Goal: Task Accomplishment & Management: Manage account settings

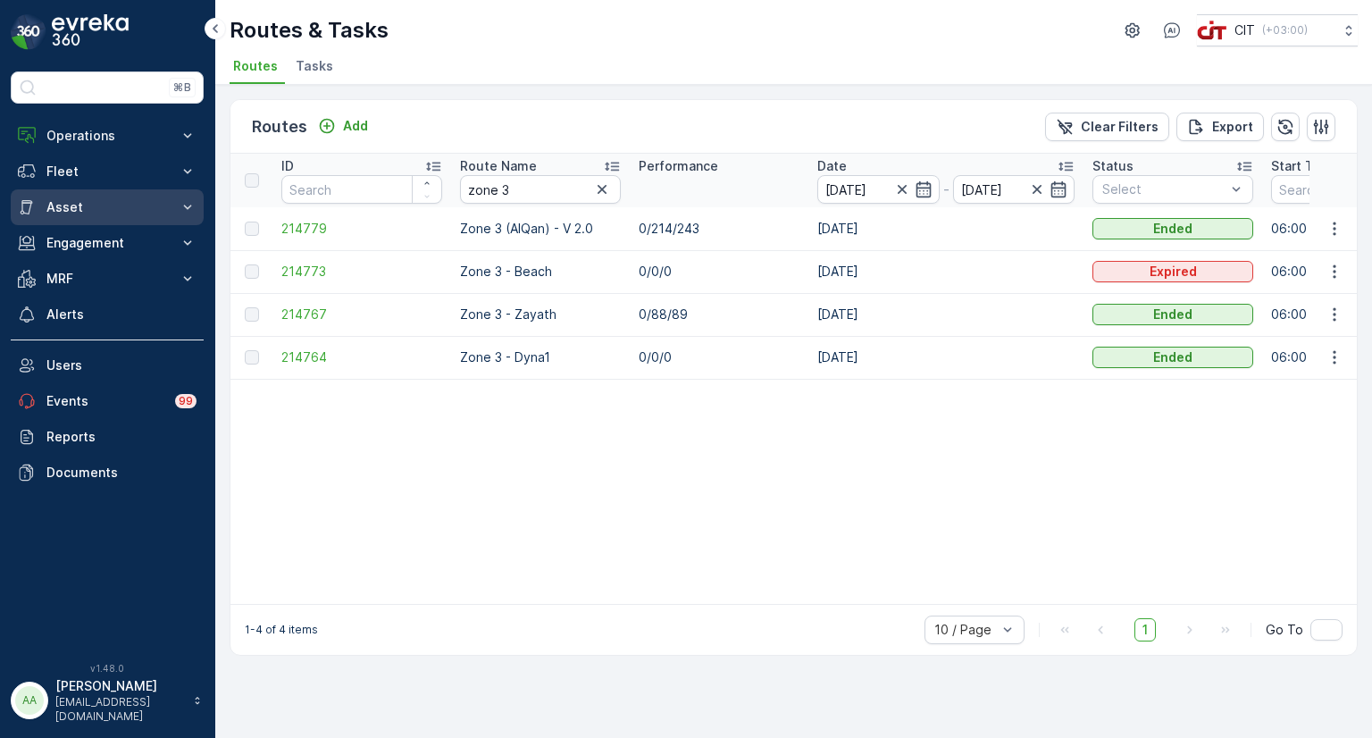
click at [74, 205] on p "Asset" at bounding box center [107, 207] width 122 height 18
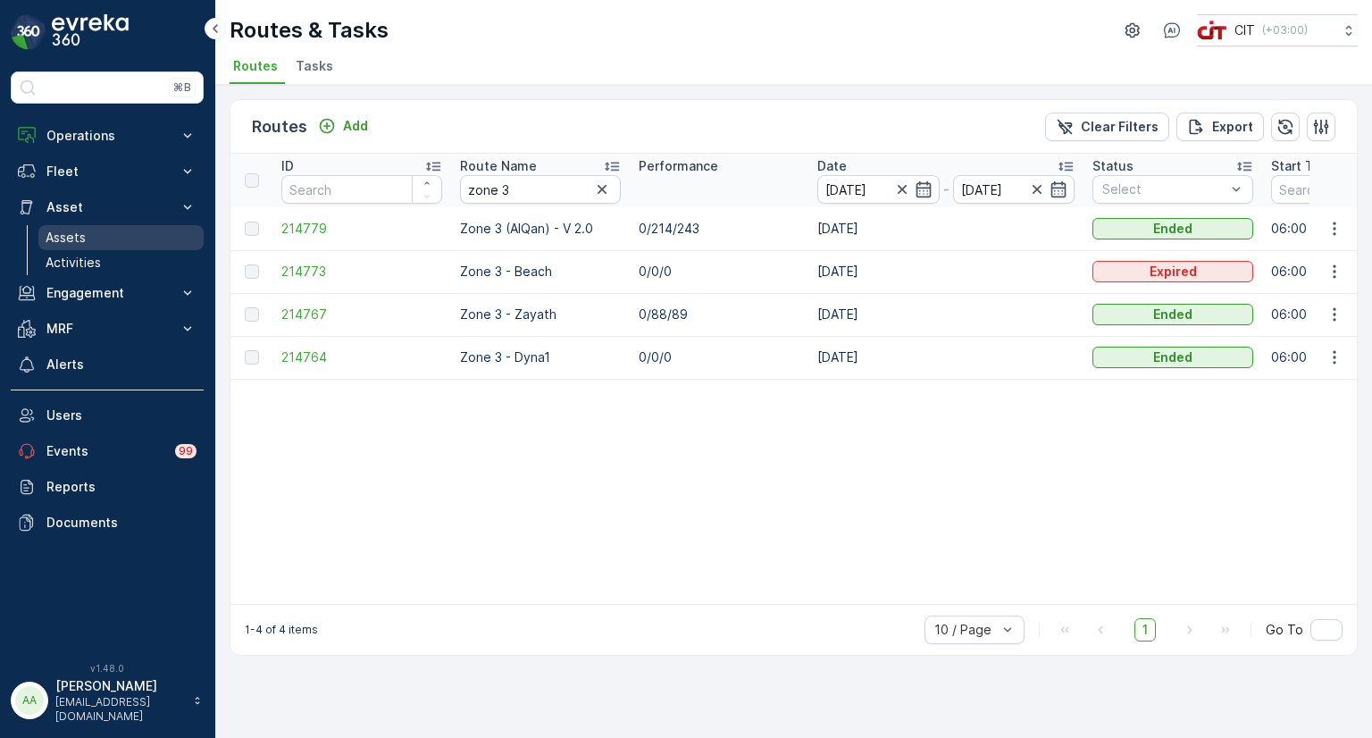
click at [75, 230] on p "Assets" at bounding box center [66, 238] width 40 height 18
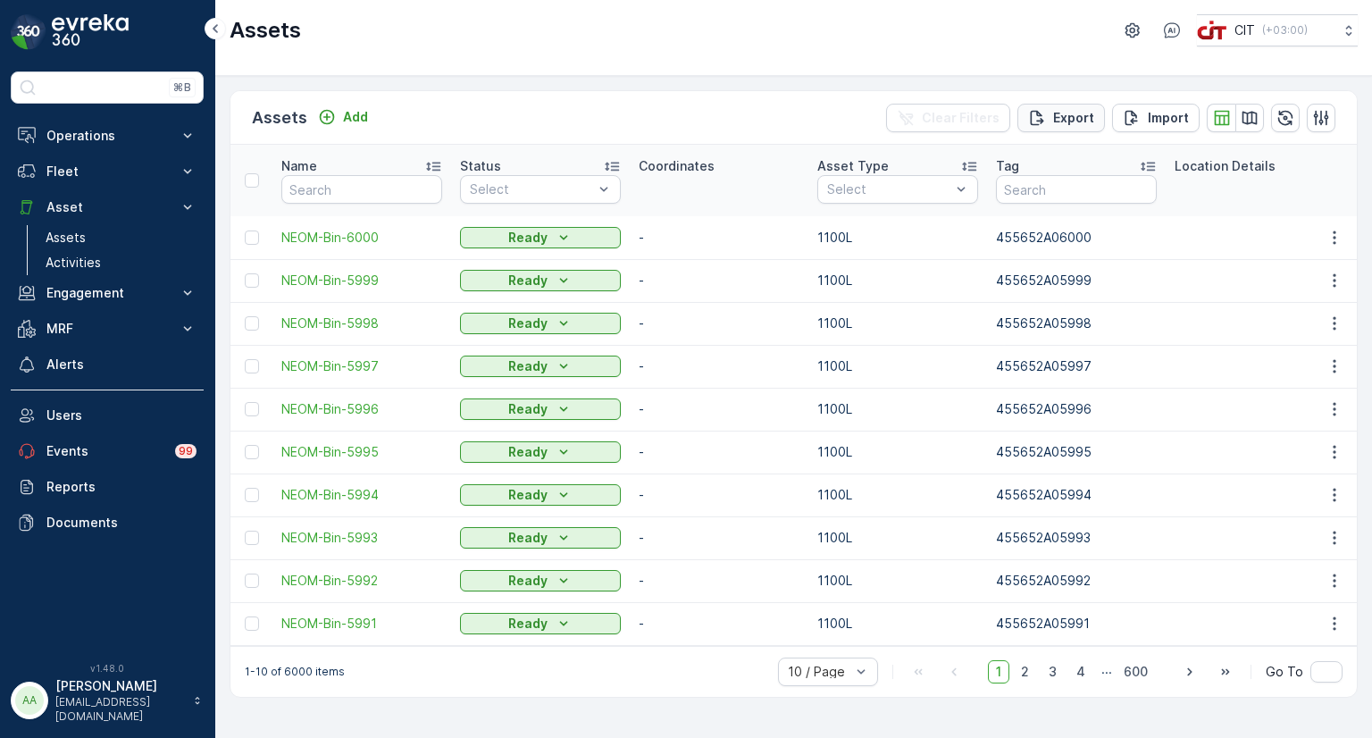
click at [1080, 121] on p "Export" at bounding box center [1073, 118] width 41 height 18
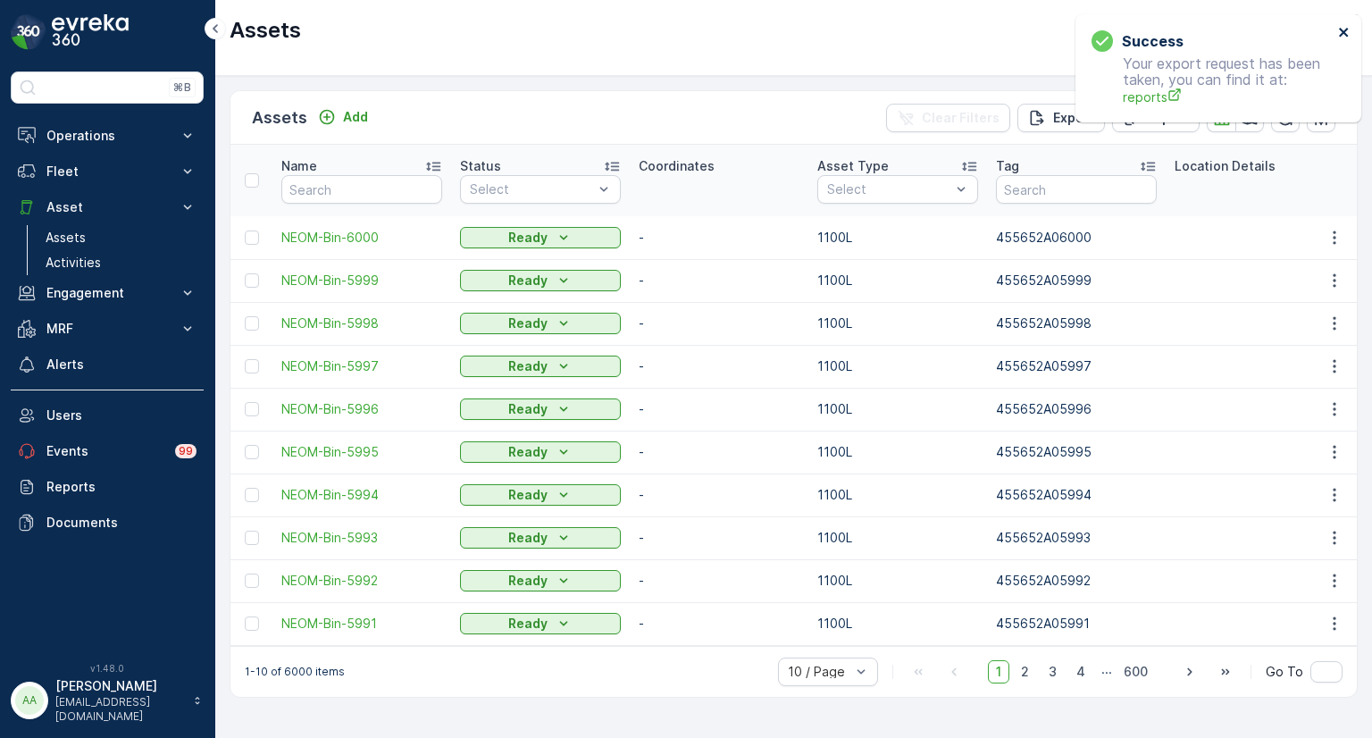
click at [1341, 31] on icon "close" at bounding box center [1344, 32] width 13 height 14
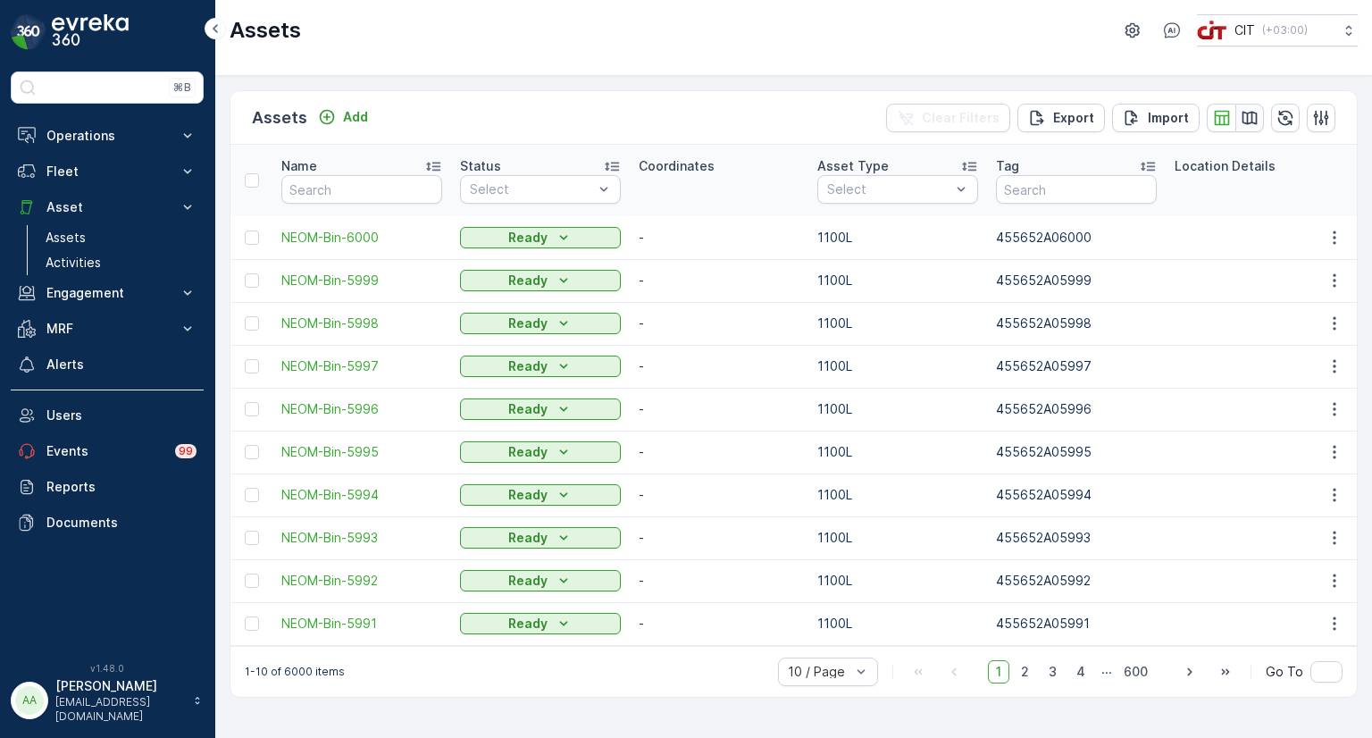
click at [1247, 116] on icon "button" at bounding box center [1250, 117] width 15 height 13
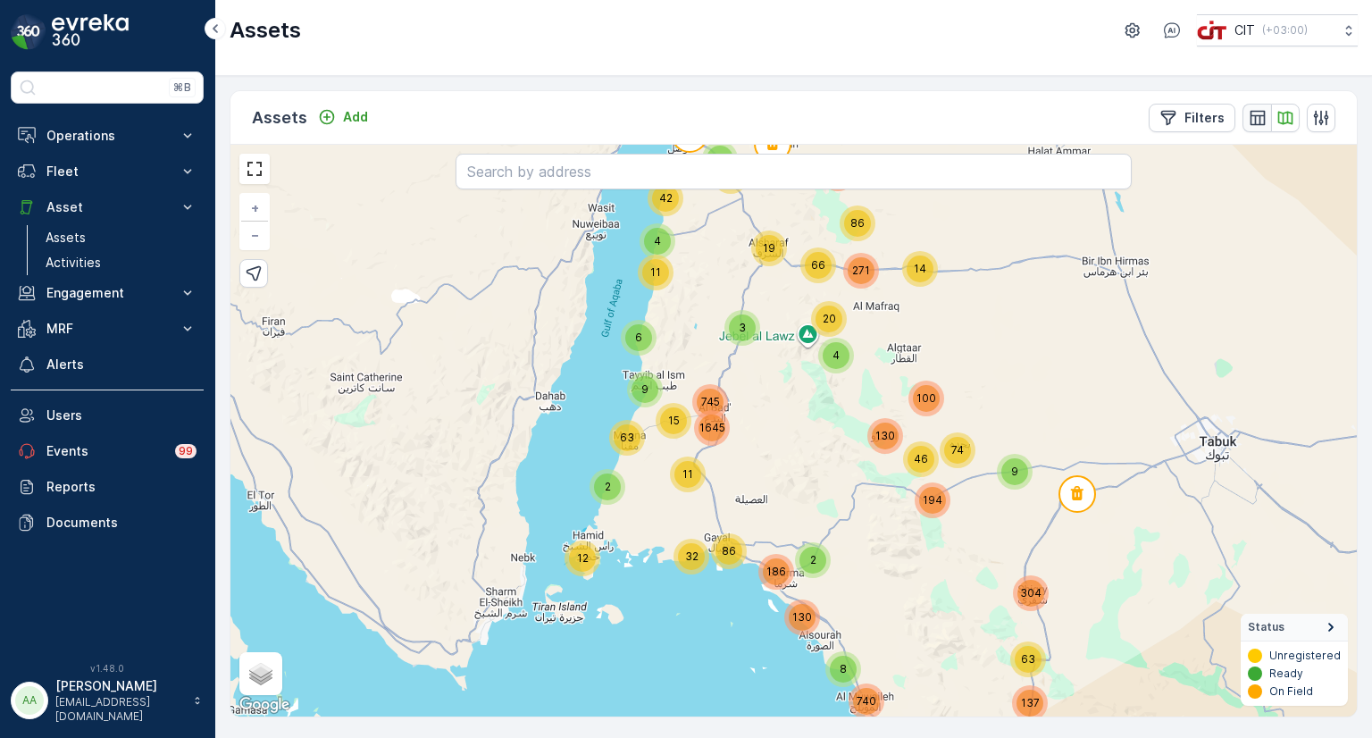
click at [1250, 119] on icon "button" at bounding box center [1258, 118] width 18 height 18
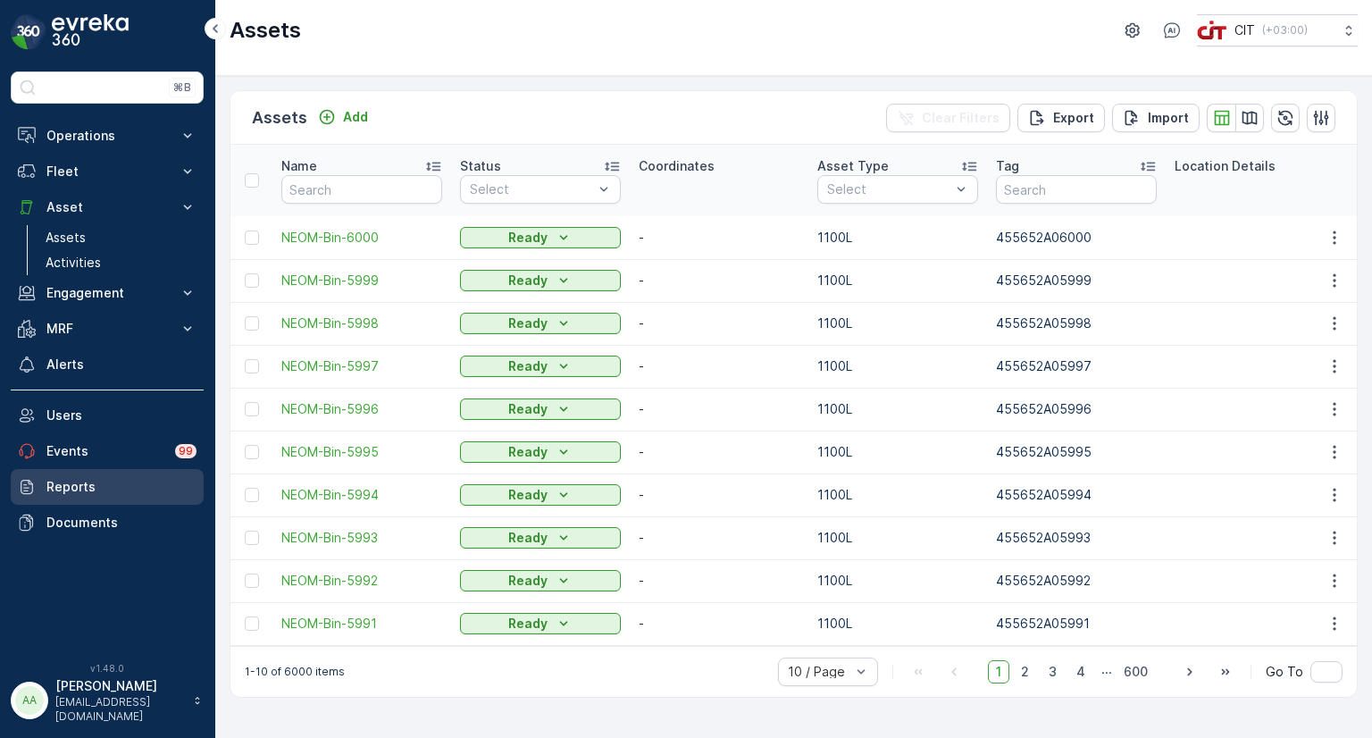
click at [92, 475] on link "Reports" at bounding box center [107, 487] width 193 height 36
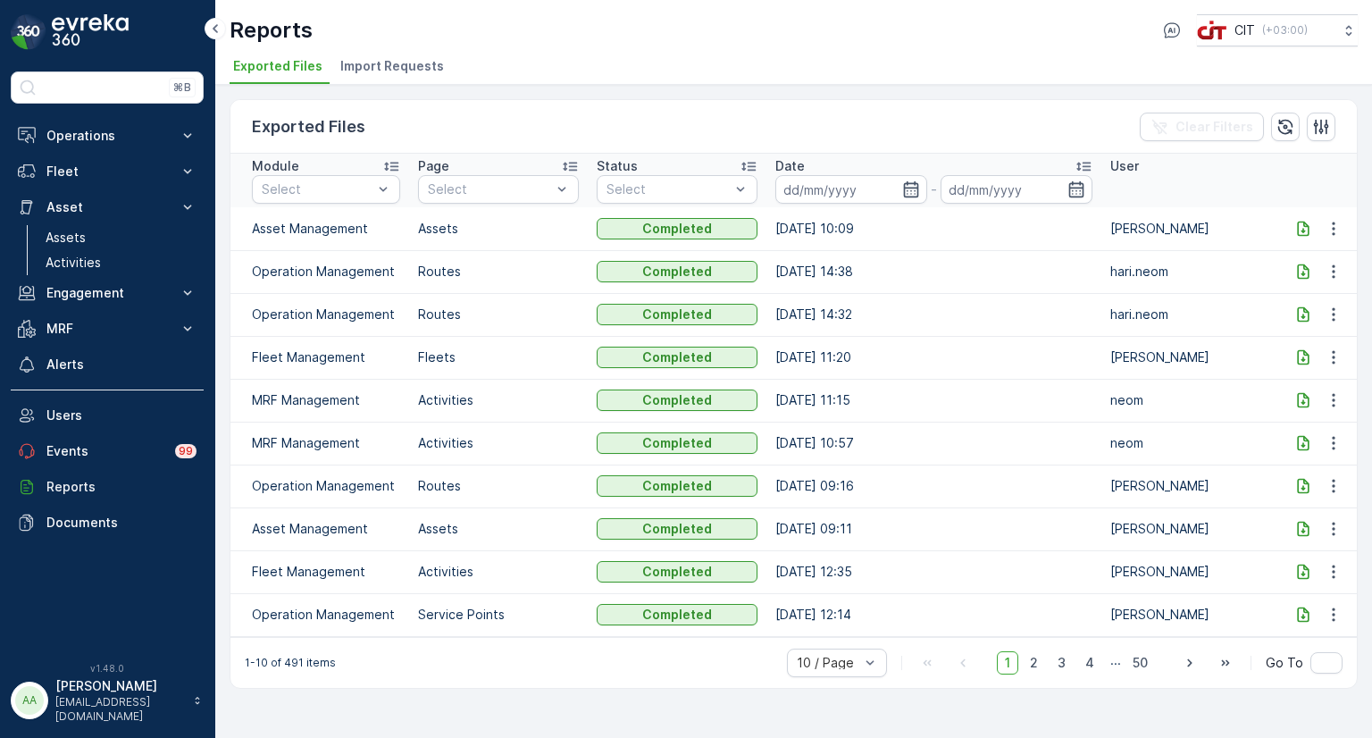
click at [1297, 230] on icon at bounding box center [1303, 228] width 12 height 15
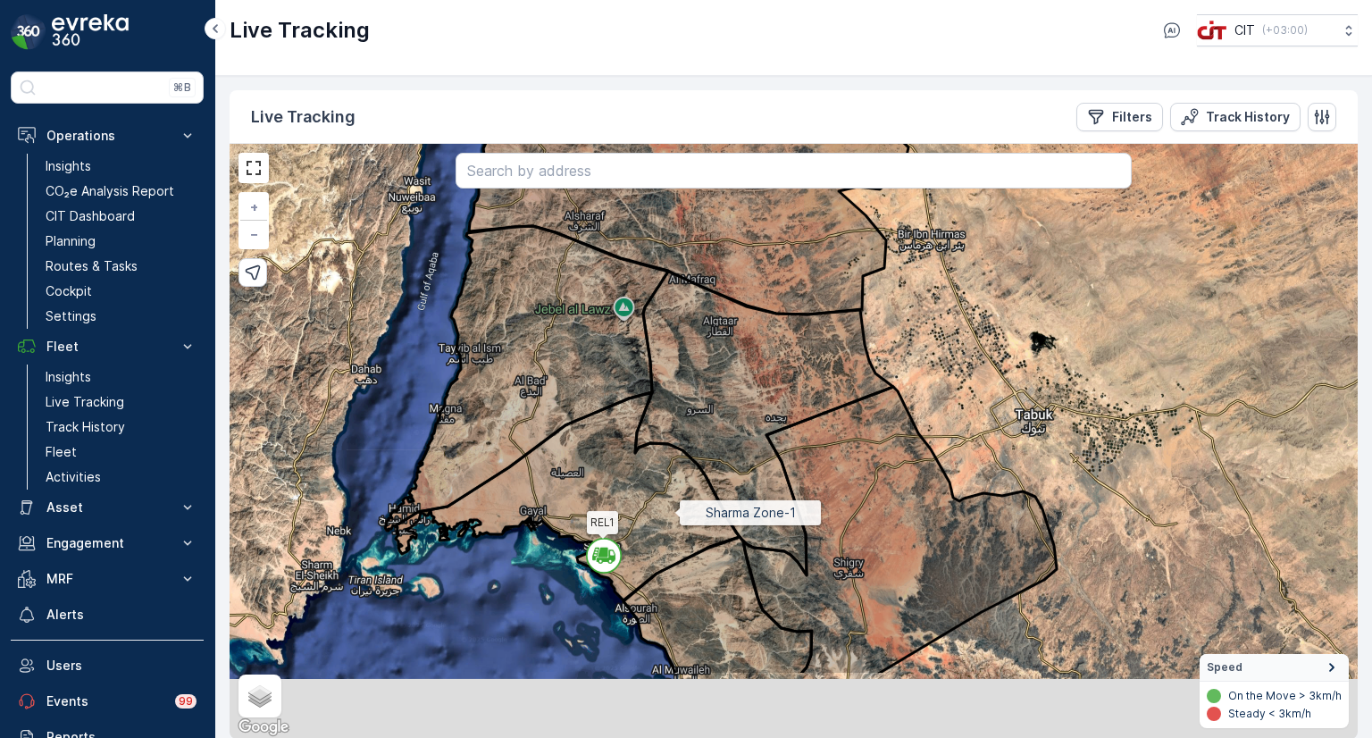
drag, startPoint x: 666, startPoint y: 620, endPoint x: 675, endPoint y: 510, distance: 110.2
click at [675, 510] on icon at bounding box center [567, 496] width 345 height 208
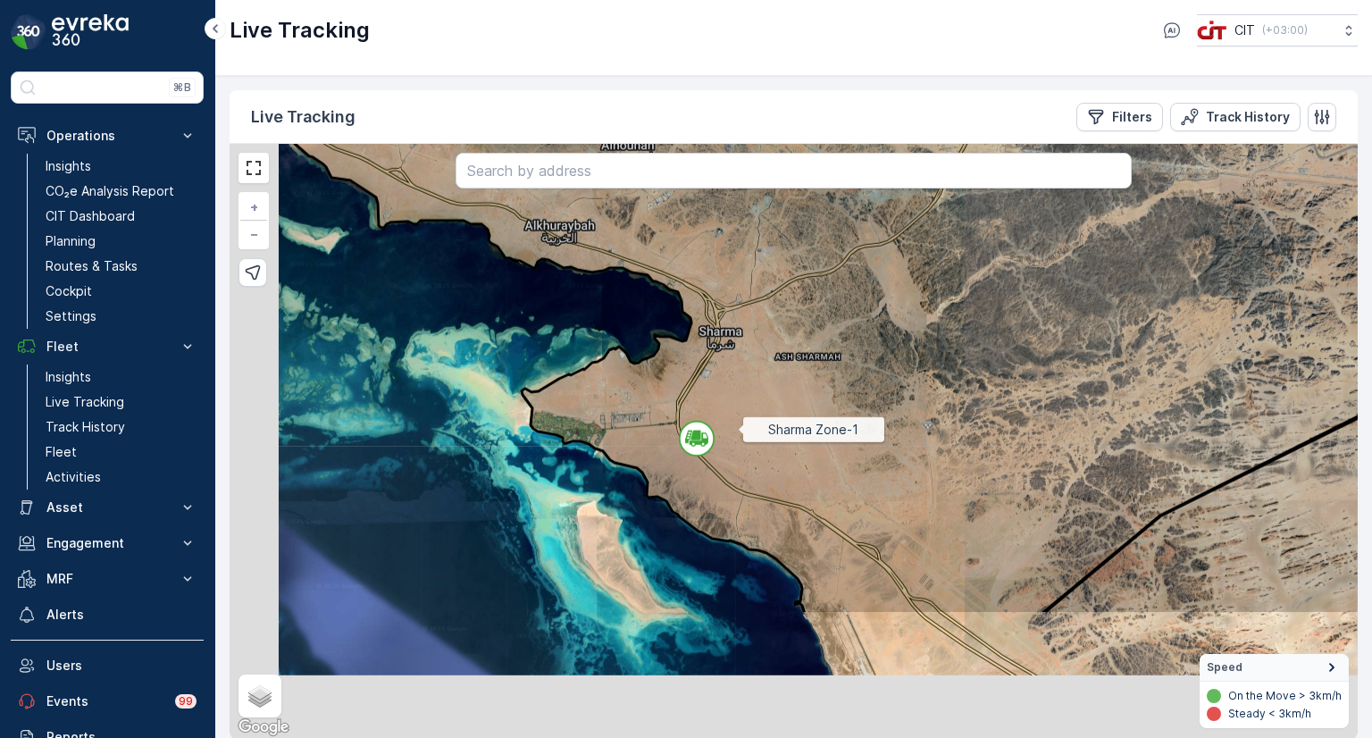
drag, startPoint x: 561, startPoint y: 616, endPoint x: 737, endPoint y: 429, distance: 256.6
click at [737, 429] on icon at bounding box center [967, 254] width 1354 height 719
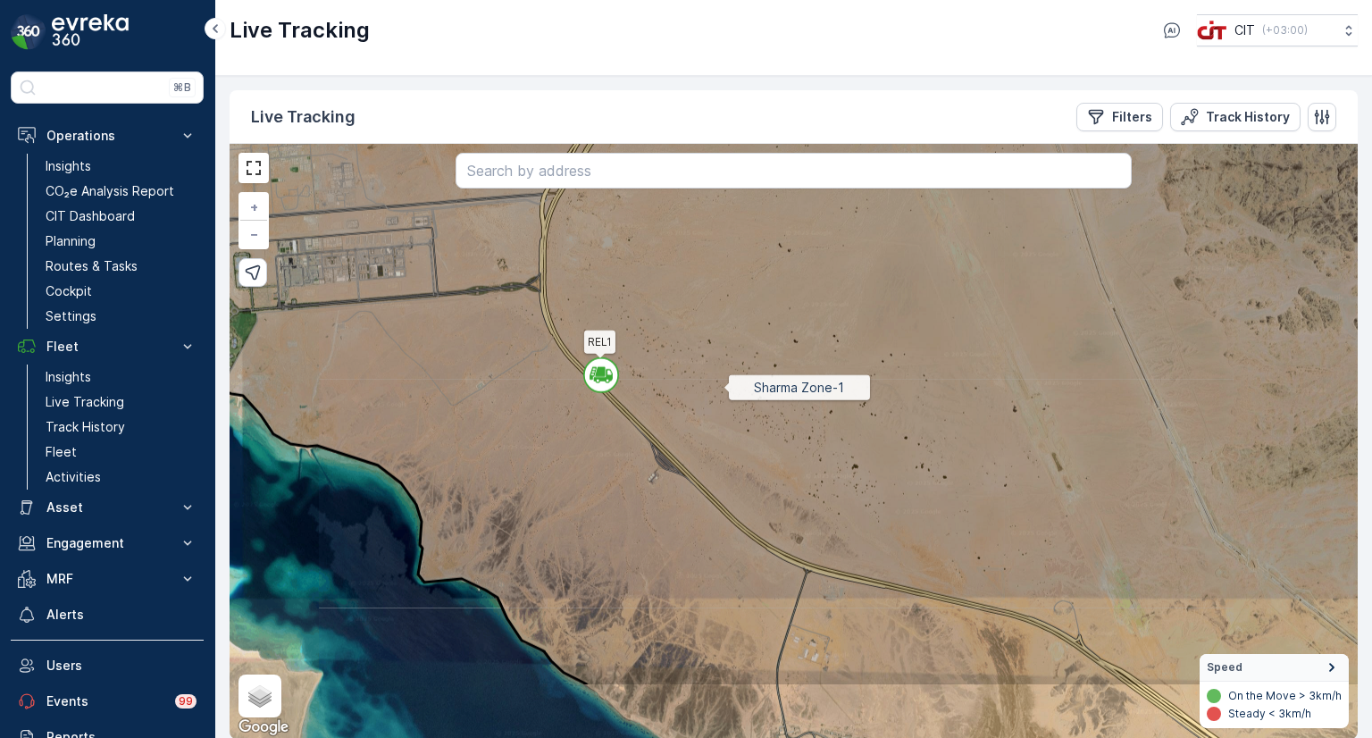
drag, startPoint x: 679, startPoint y: 505, endPoint x: 723, endPoint y: 387, distance: 125.8
click at [723, 387] on icon at bounding box center [834, 327] width 1354 height 719
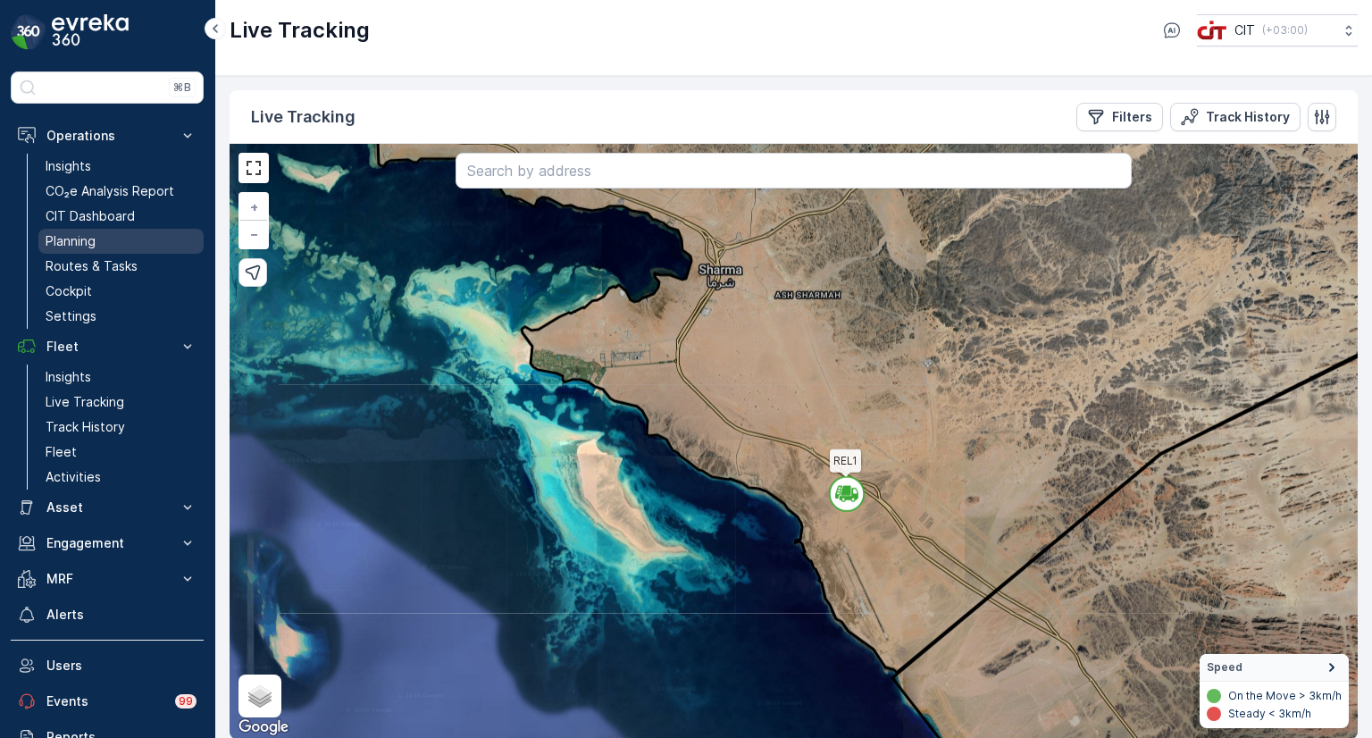
click at [136, 243] on link "Planning" at bounding box center [120, 241] width 165 height 25
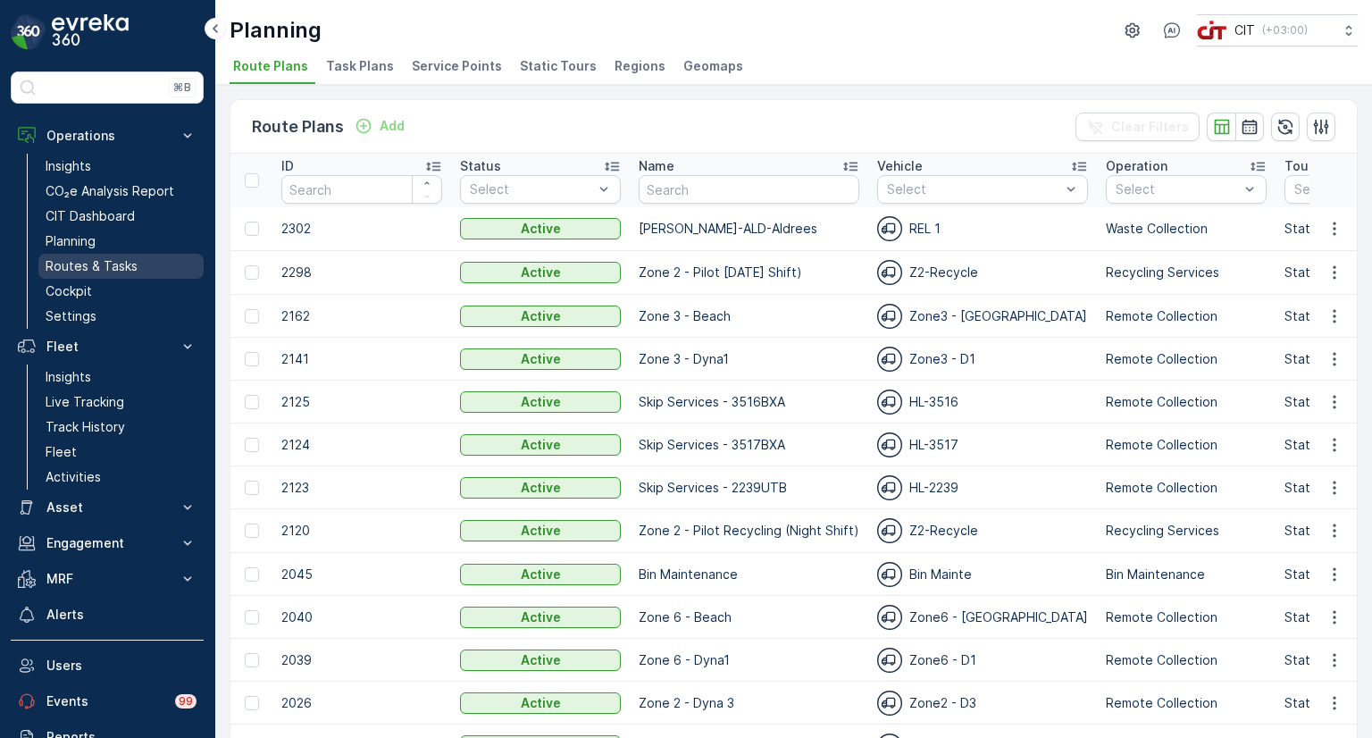
click at [123, 272] on p "Routes & Tasks" at bounding box center [92, 266] width 92 height 18
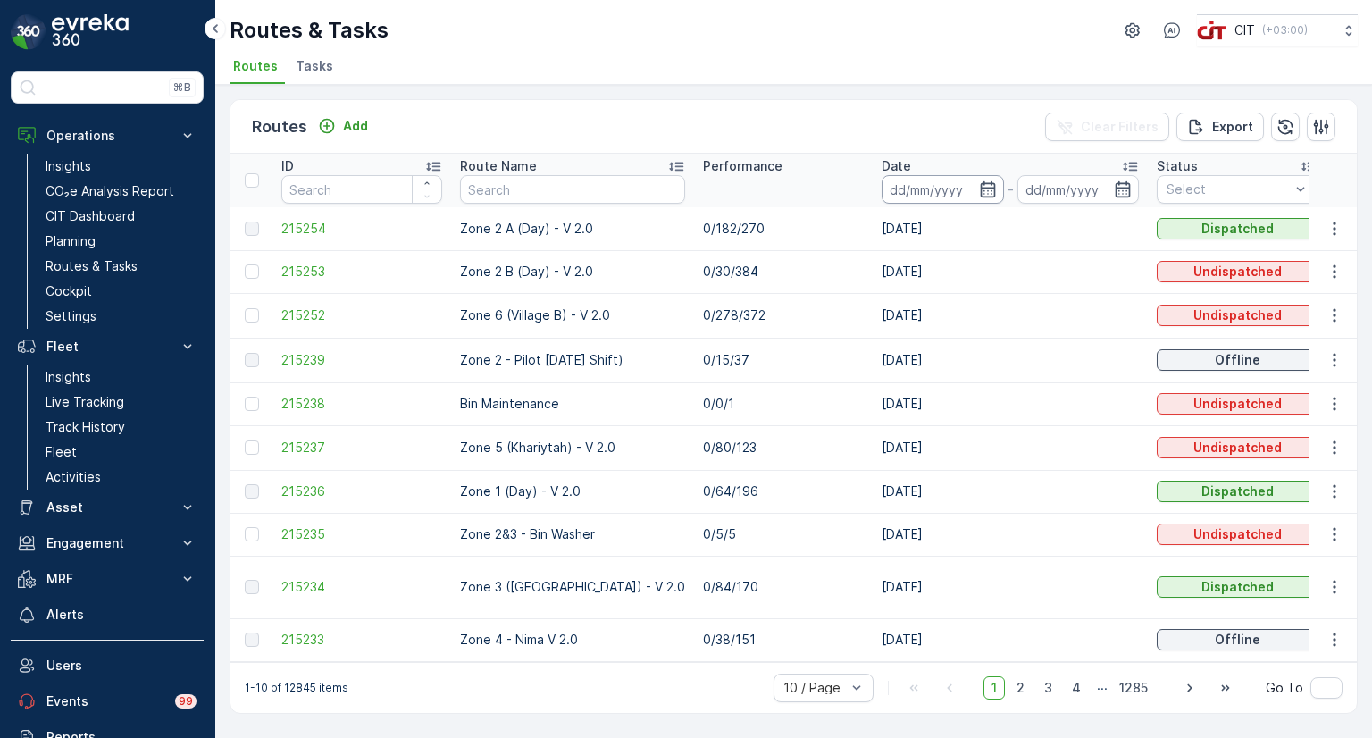
click at [912, 193] on input at bounding box center [943, 189] width 122 height 29
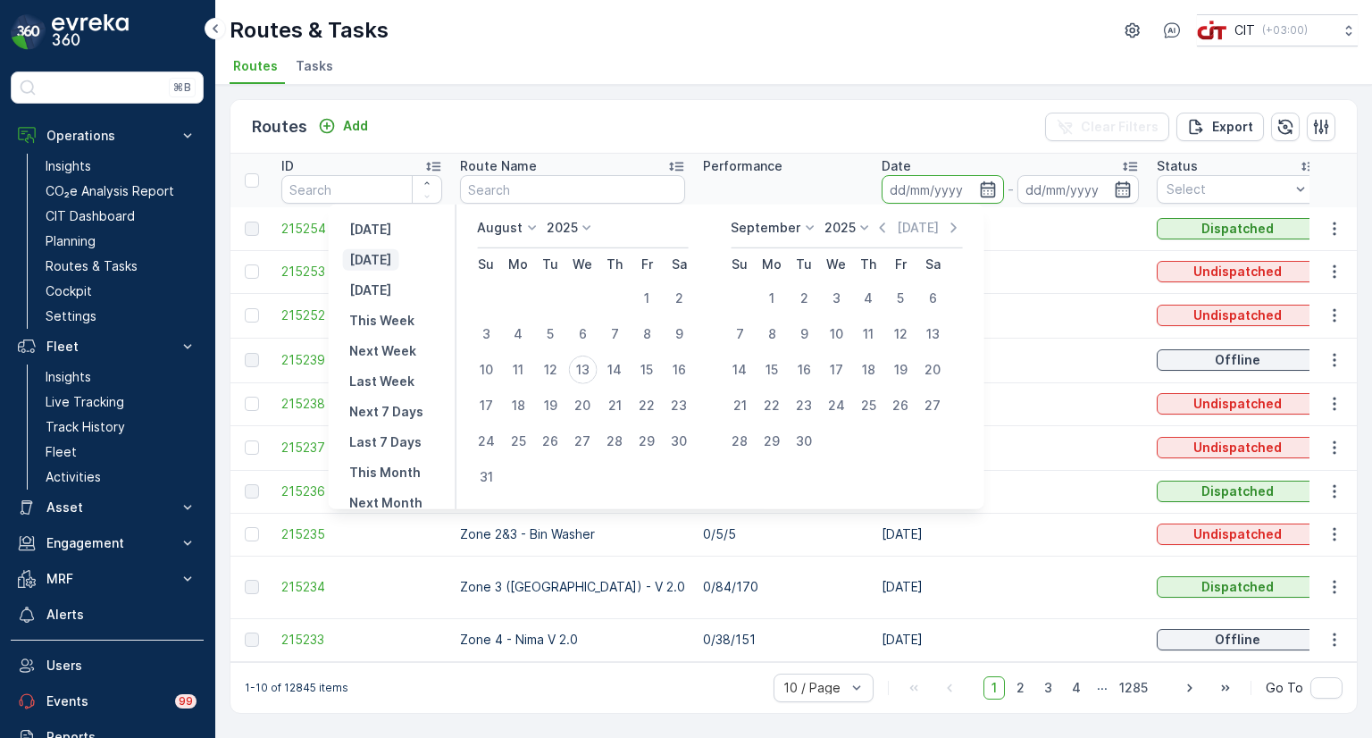
click at [398, 259] on button "Today" at bounding box center [370, 259] width 56 height 21
type input "13.08.2025"
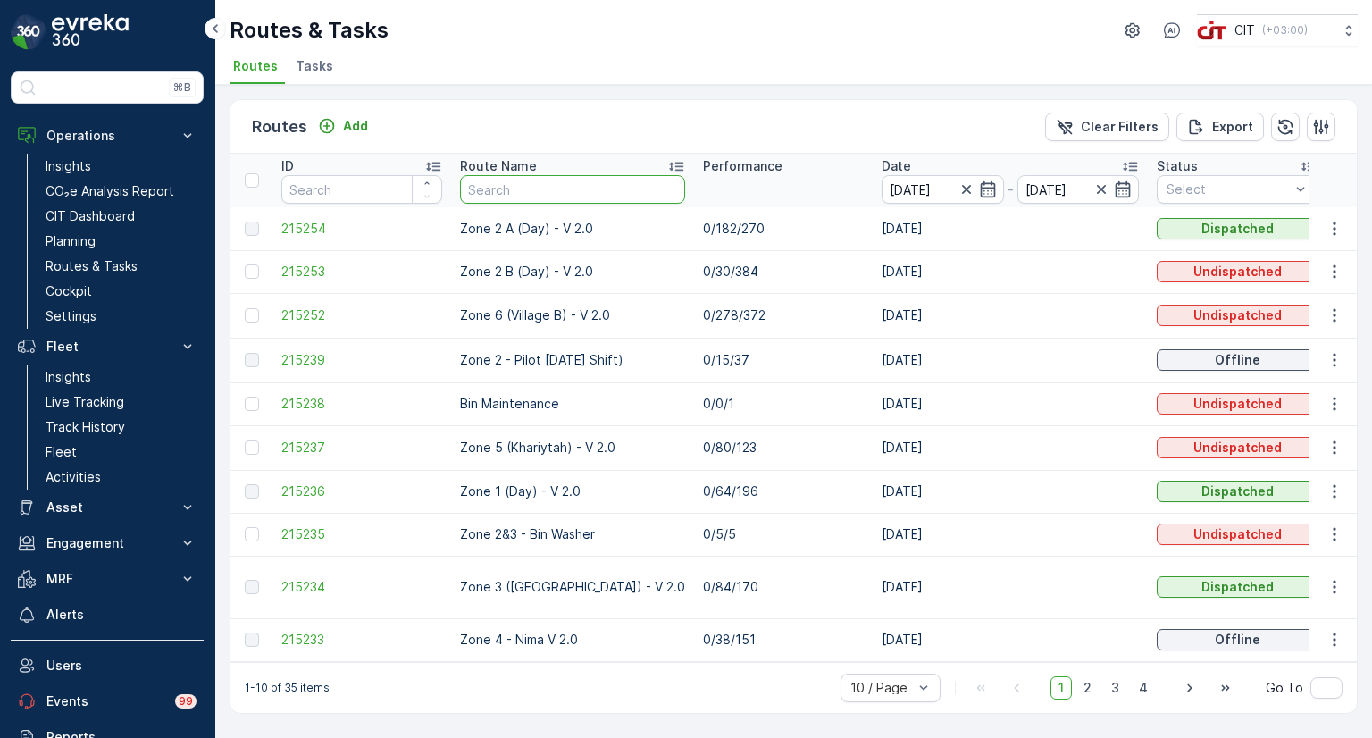
click at [557, 188] on input "text" at bounding box center [572, 189] width 225 height 29
type input "zone 3"
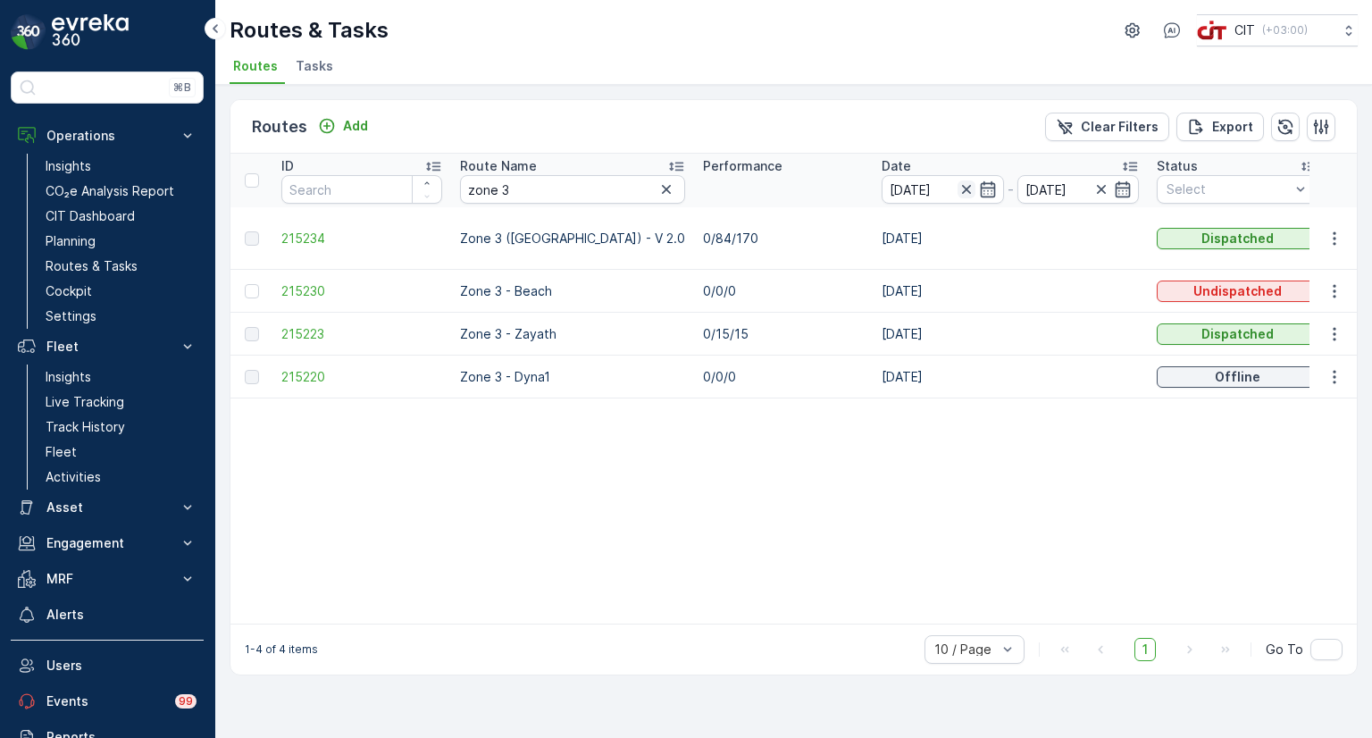
click at [958, 180] on icon "button" at bounding box center [967, 189] width 18 height 18
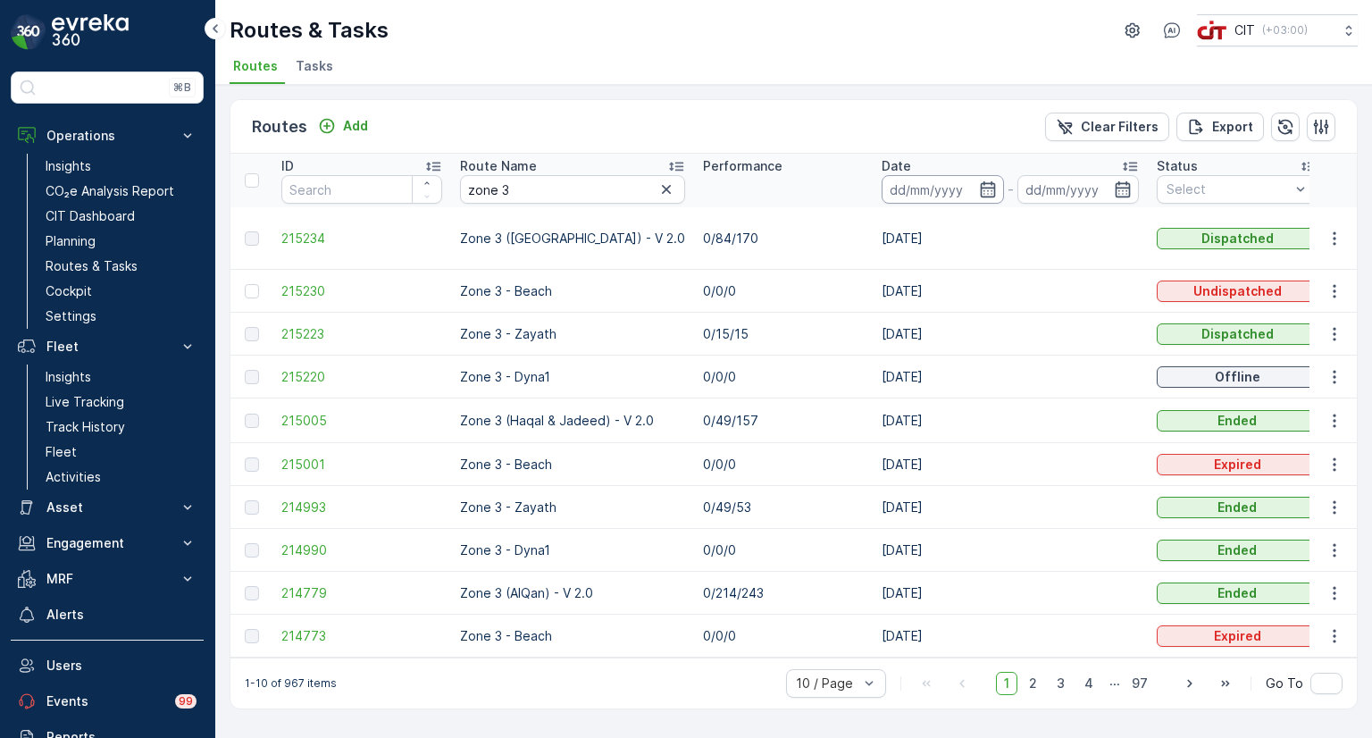
click at [882, 197] on input at bounding box center [943, 189] width 122 height 29
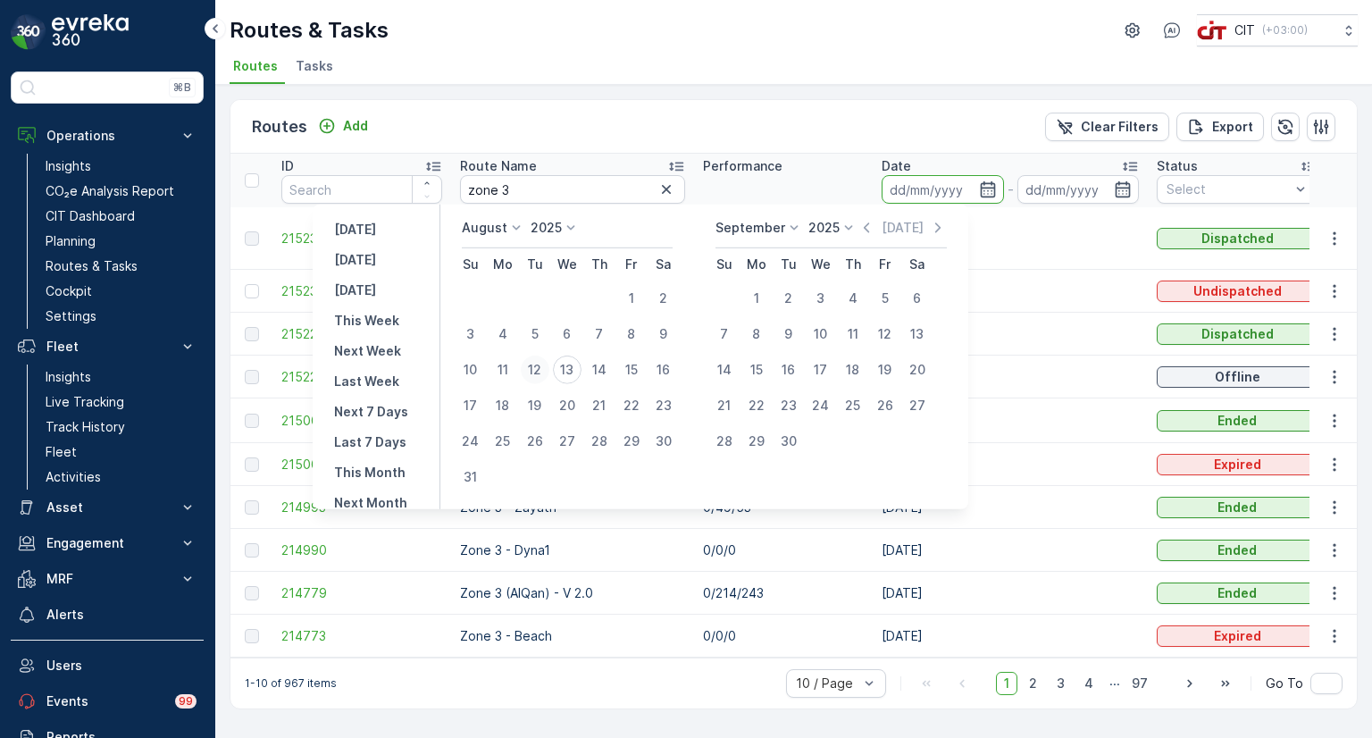
click at [549, 373] on div "12" at bounding box center [535, 370] width 29 height 29
type input "12.08.2025"
click at [549, 373] on div "12" at bounding box center [535, 370] width 29 height 29
type input "12.08.2025"
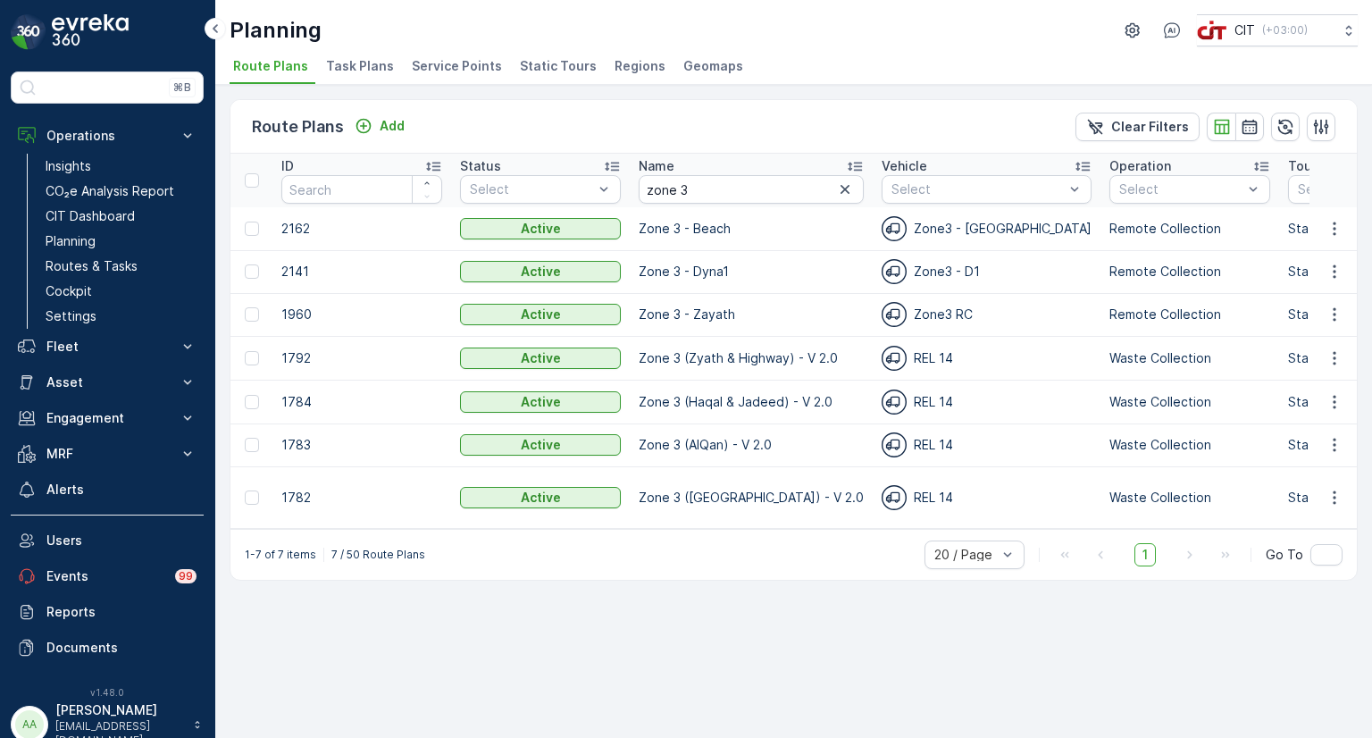
scroll to position [0, 970]
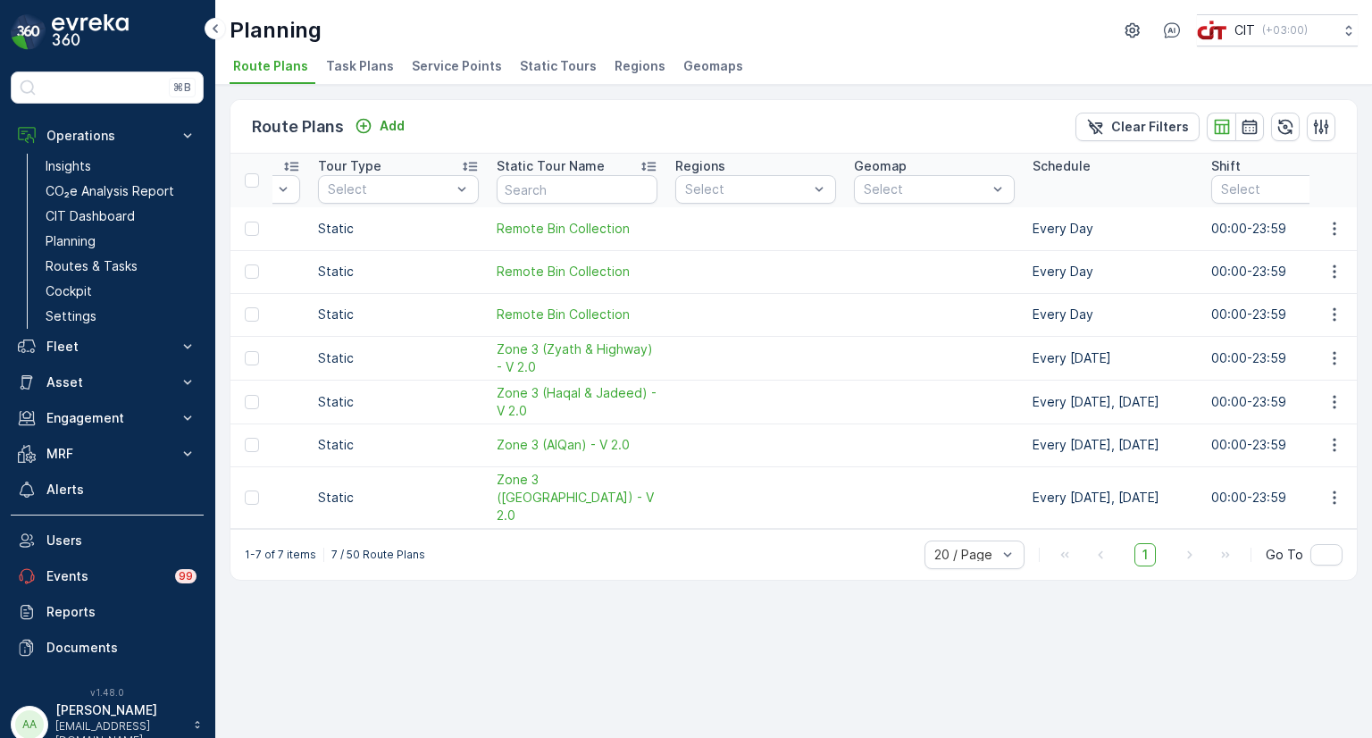
click at [540, 77] on li "Static Tours" at bounding box center [560, 69] width 88 height 30
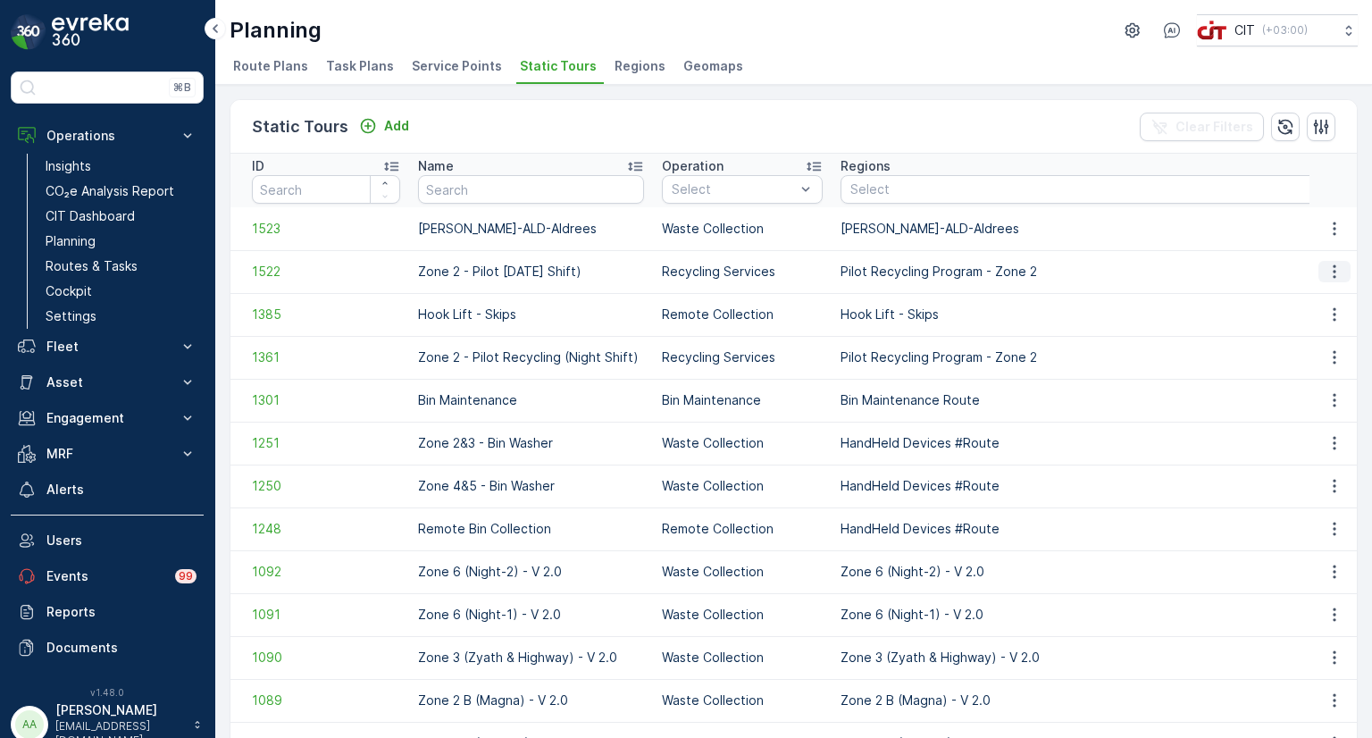
click at [1338, 268] on icon "button" at bounding box center [1335, 272] width 18 height 18
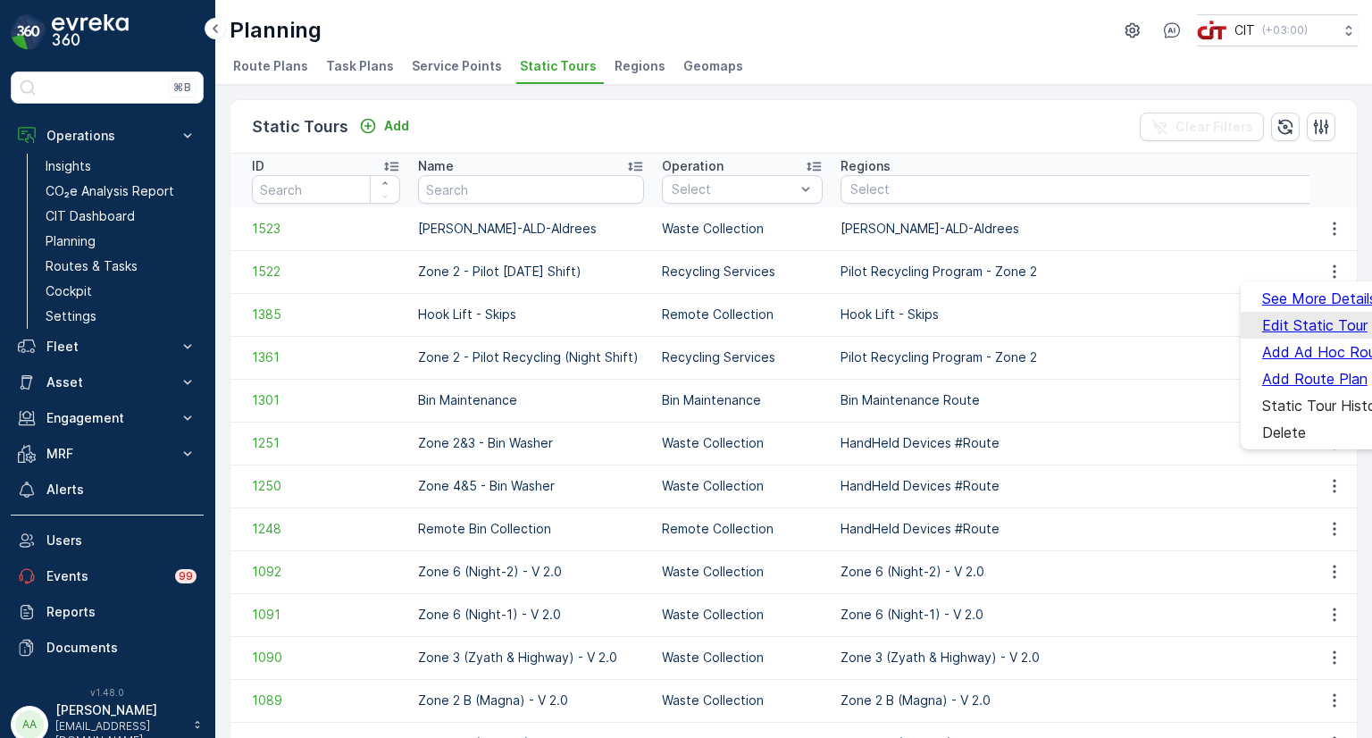
click at [1272, 321] on span "Edit Static Tour" at bounding box center [1314, 325] width 105 height 16
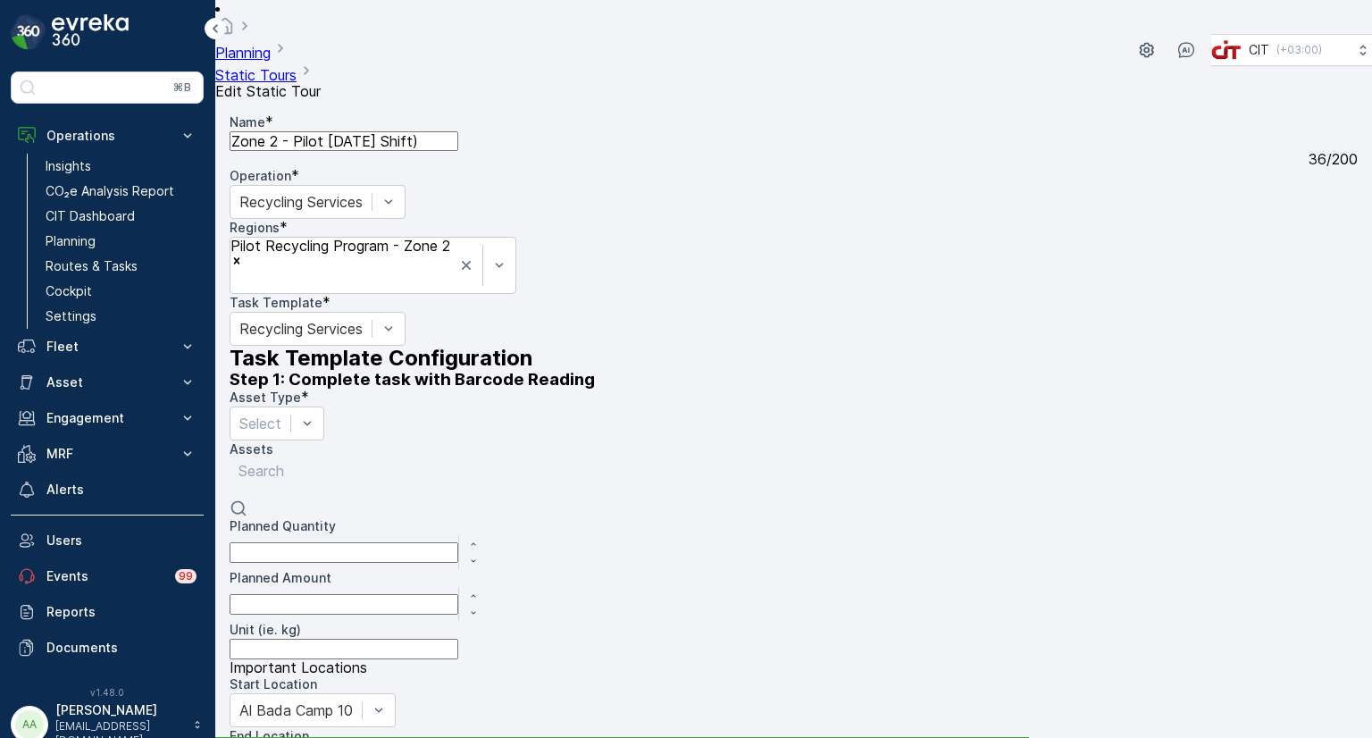
type kg\) "kg"
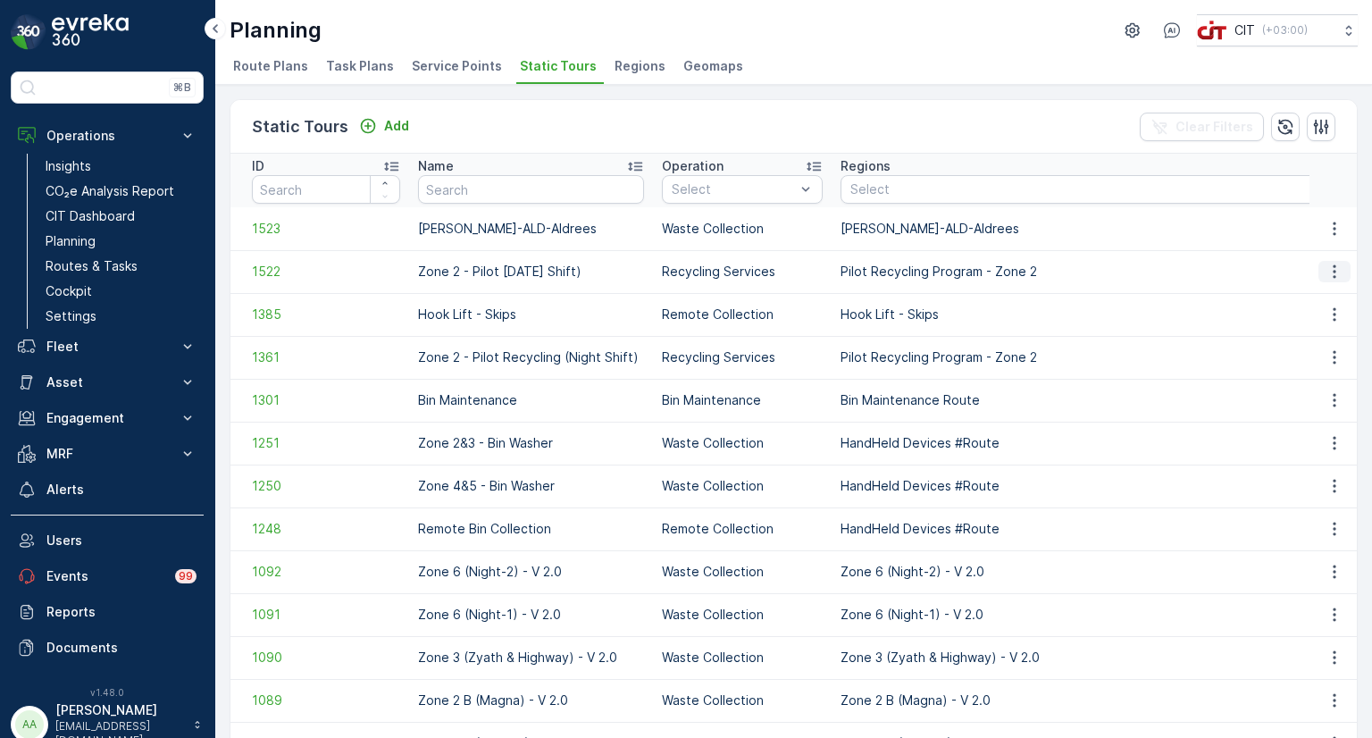
click at [1333, 272] on icon "button" at bounding box center [1335, 272] width 18 height 18
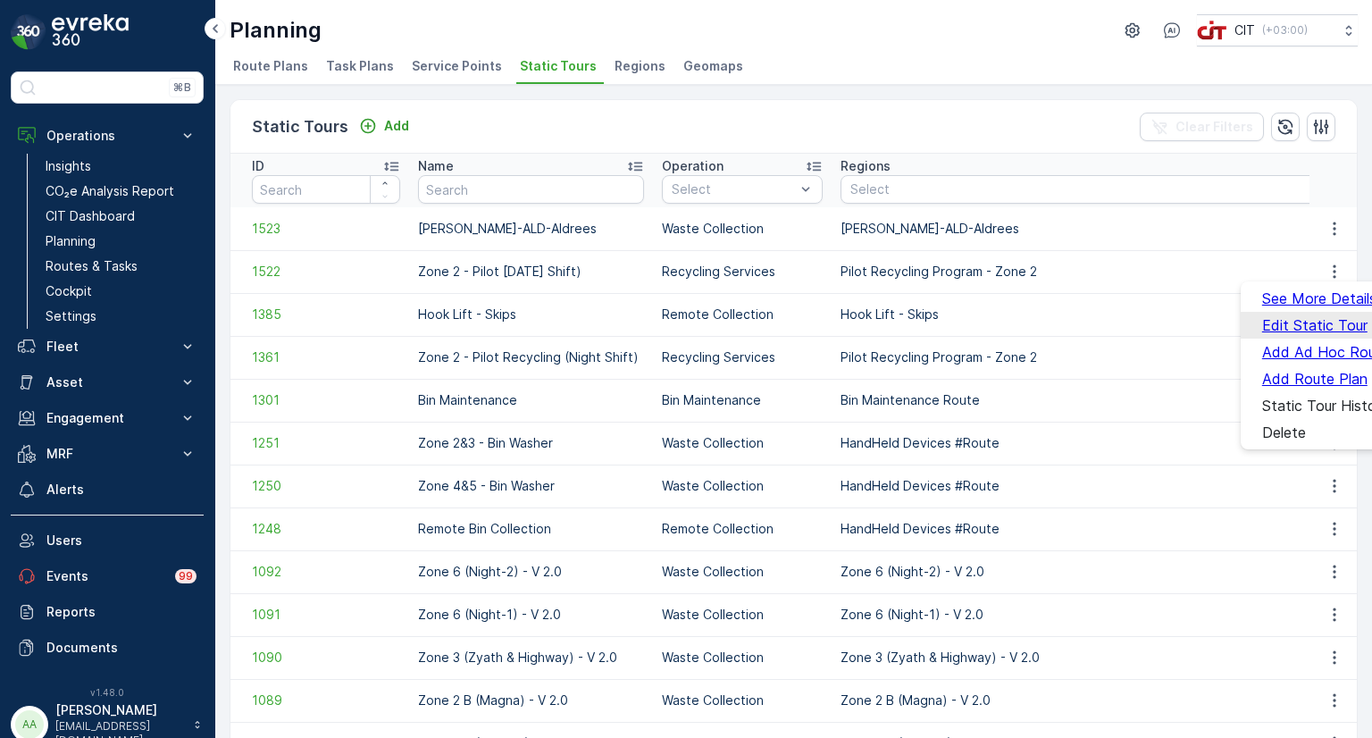
click at [1304, 325] on span "Edit Static Tour" at bounding box center [1314, 325] width 105 height 16
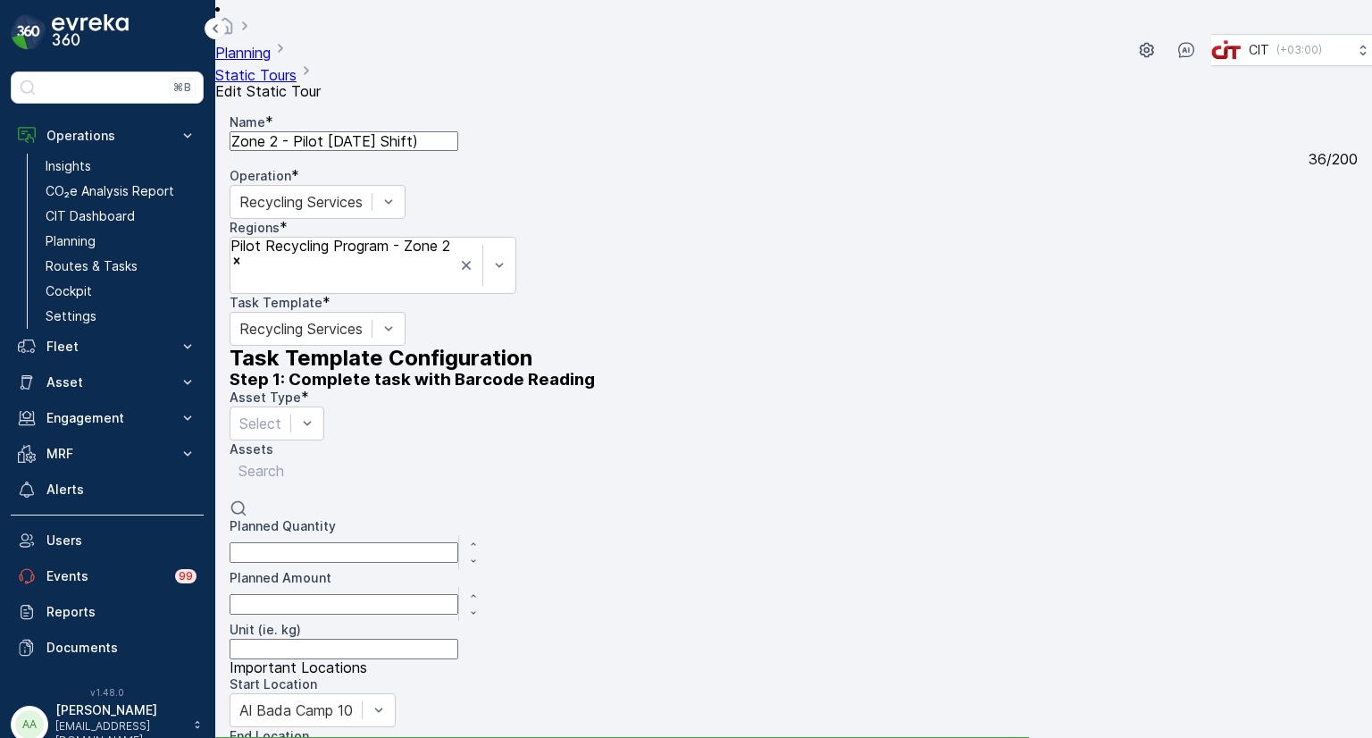
type kg\) "kg"
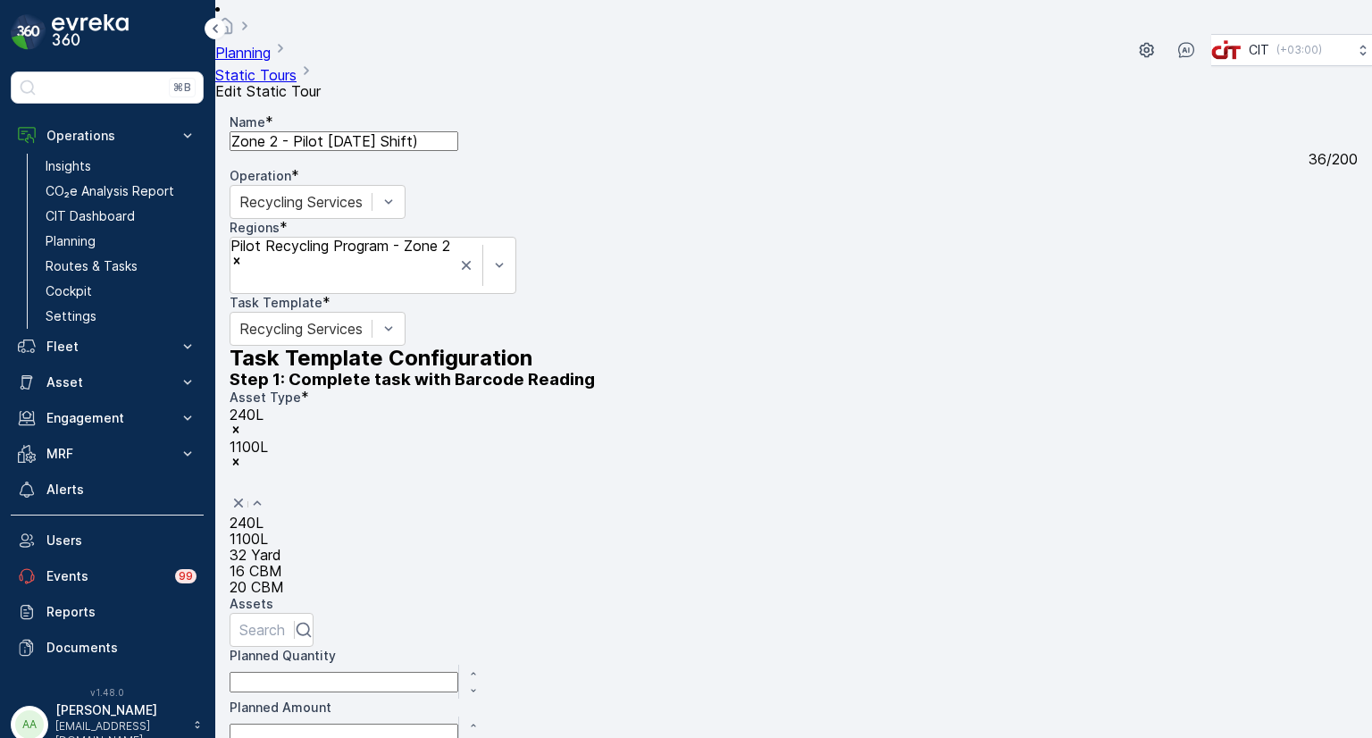
click at [236, 473] on div at bounding box center [233, 483] width 4 height 20
click at [284, 547] on div "32 Yard" at bounding box center [257, 555] width 54 height 16
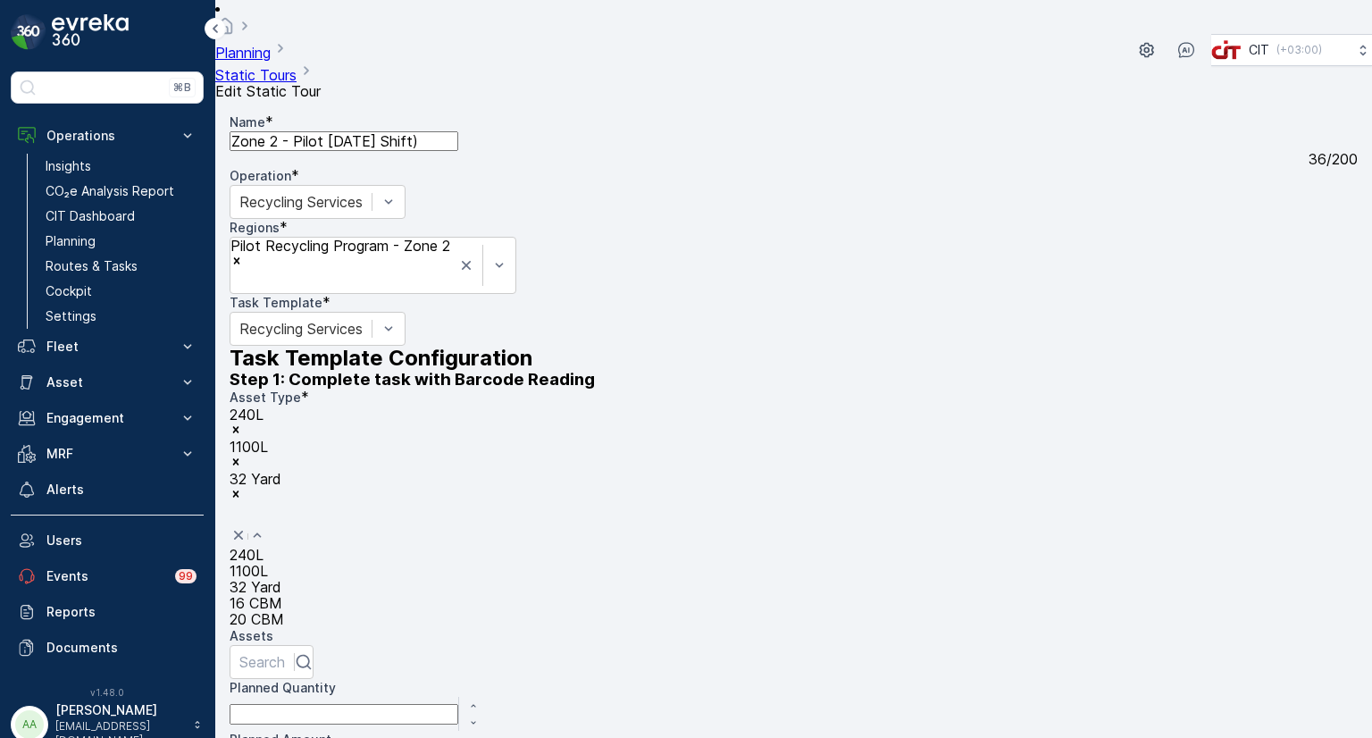
click at [236, 505] on div at bounding box center [233, 515] width 4 height 20
click at [284, 595] on div "16 CBM" at bounding box center [257, 603] width 54 height 16
click at [236, 537] on div at bounding box center [233, 547] width 4 height 20
click at [284, 643] on div "20 CBM" at bounding box center [257, 651] width 54 height 16
